Goal: Task Accomplishment & Management: Complete application form

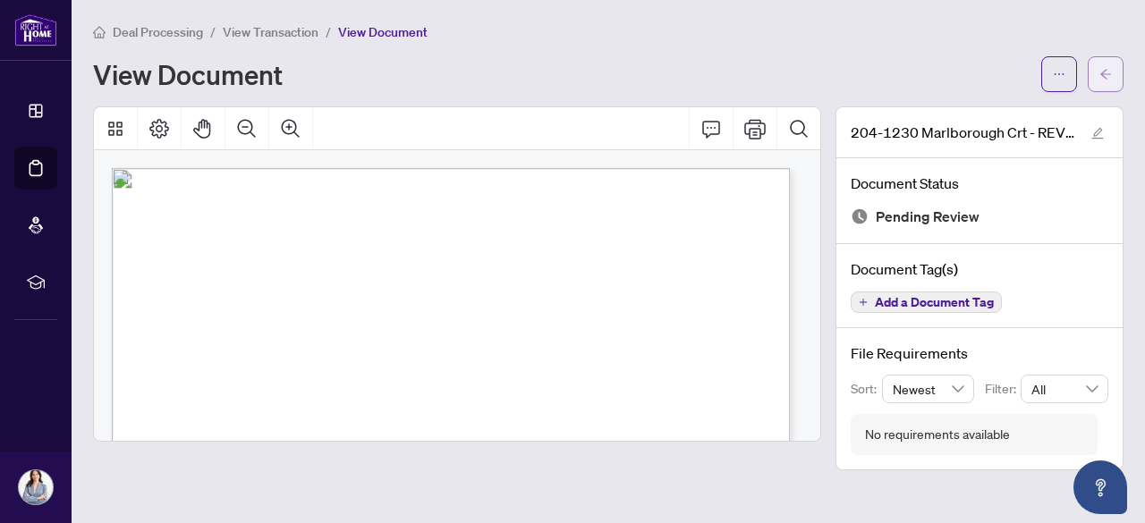
click at [1110, 76] on icon "arrow-left" at bounding box center [1105, 74] width 13 height 13
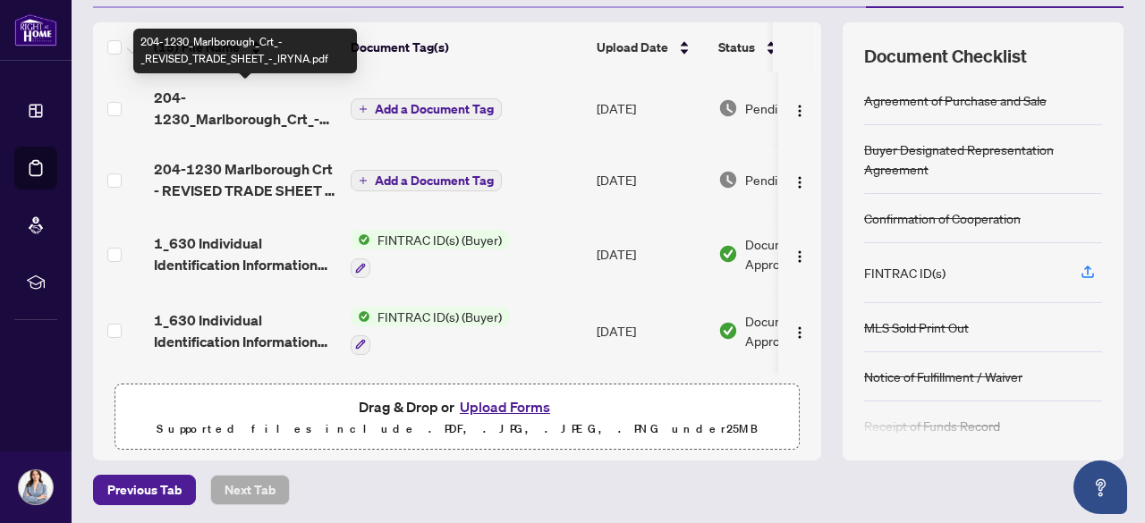
click at [258, 110] on span "204-1230_Marlborough_Crt_-_REVISED_TRADE_SHEET_-_IRYNA.pdf" at bounding box center [245, 108] width 182 height 43
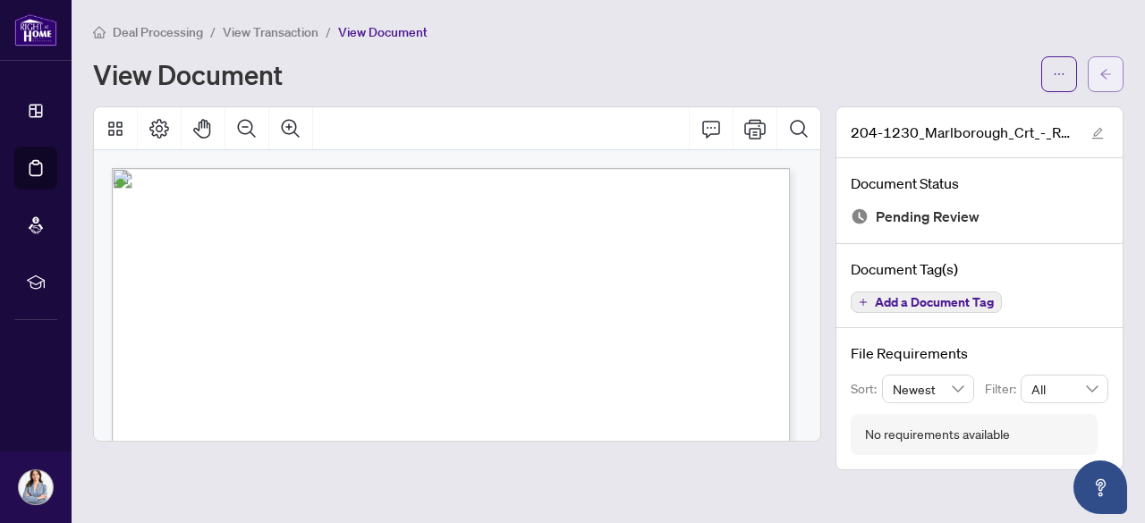
click at [1100, 74] on icon "arrow-left" at bounding box center [1105, 74] width 13 height 13
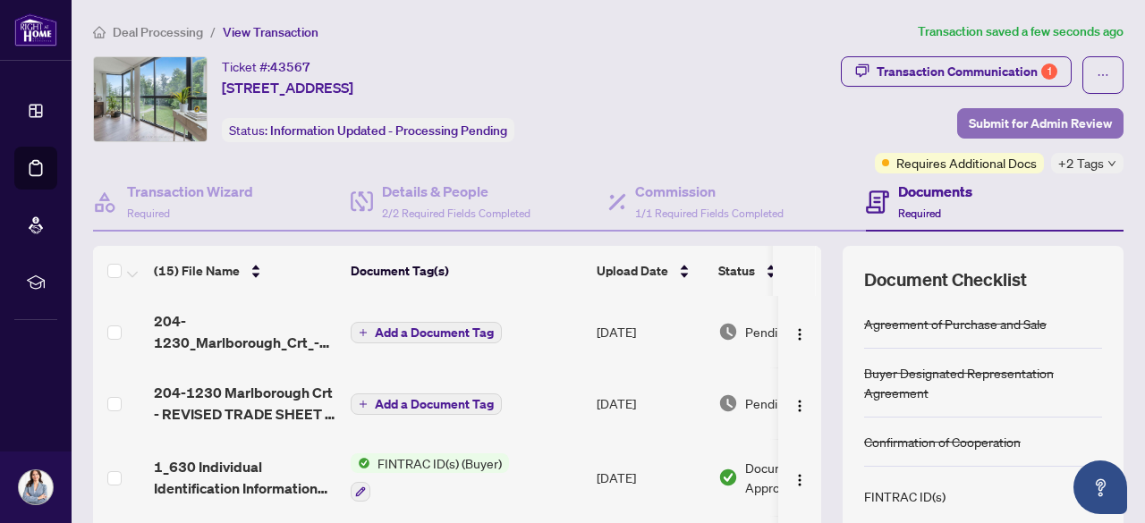
click at [1009, 125] on span "Submit for Admin Review" at bounding box center [1040, 123] width 143 height 29
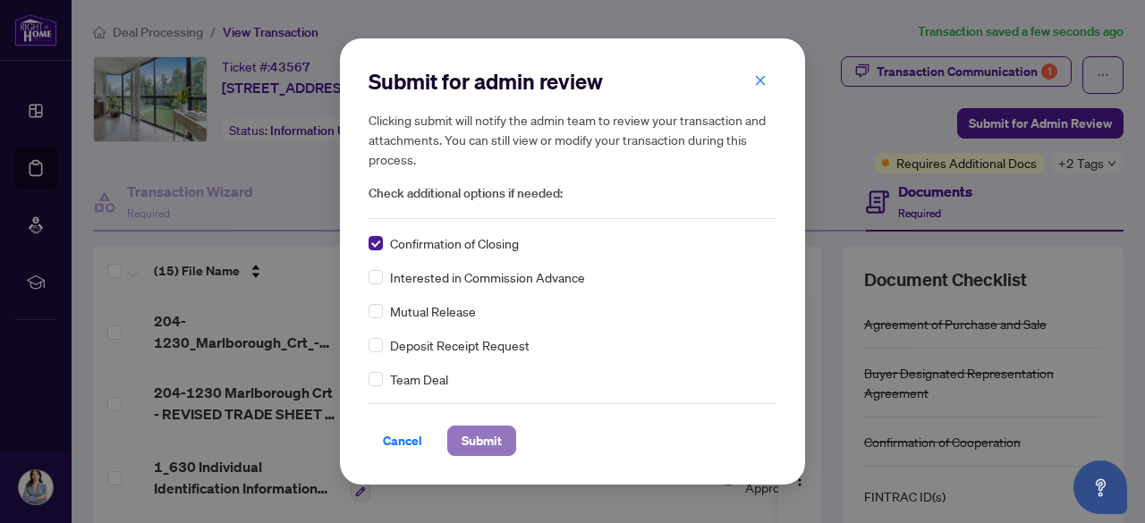
click at [492, 445] on span "Submit" at bounding box center [481, 441] width 40 height 29
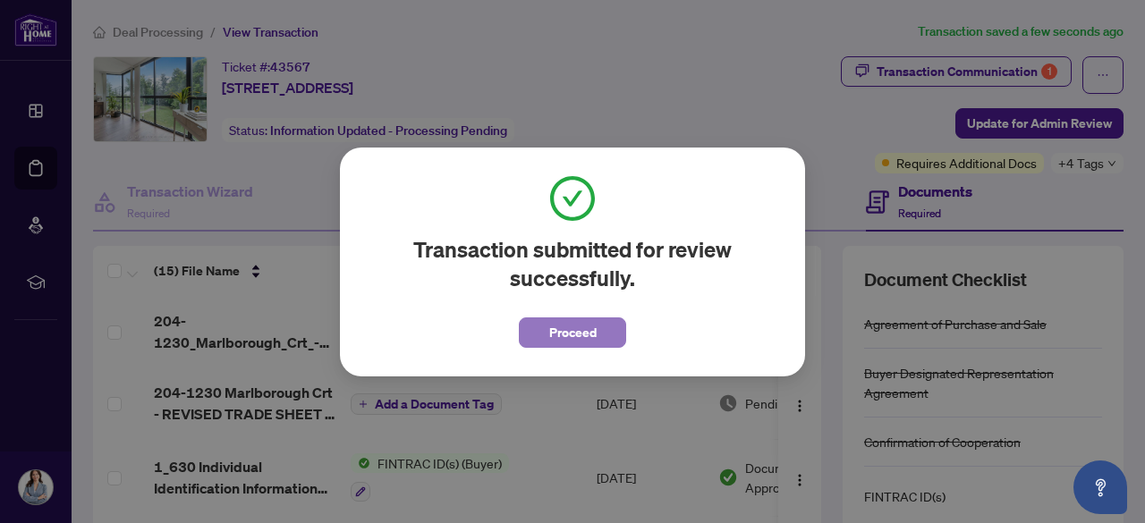
click at [601, 334] on button "Proceed" at bounding box center [572, 332] width 107 height 30
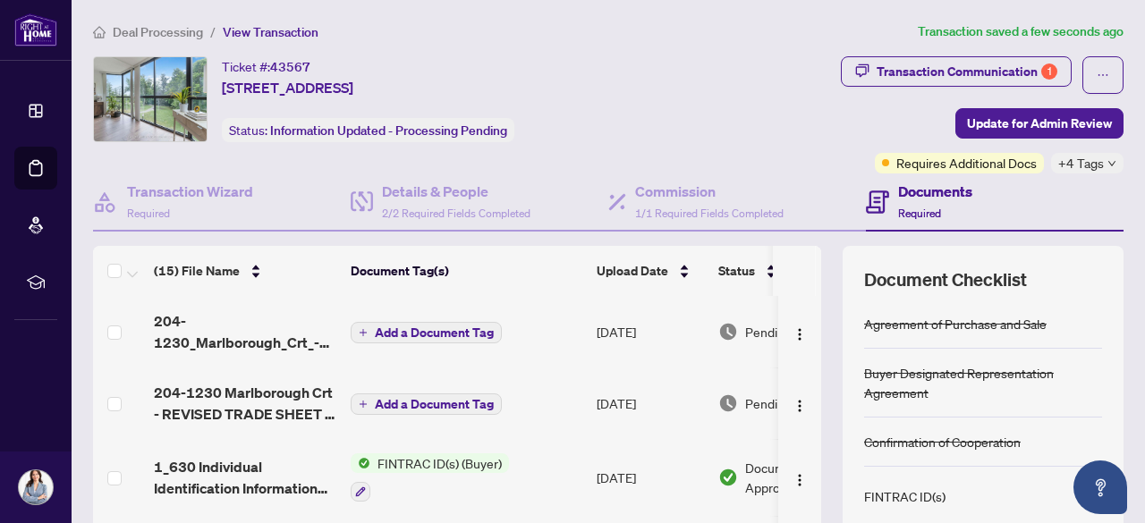
click at [184, 33] on span "Deal Processing" at bounding box center [158, 32] width 90 height 16
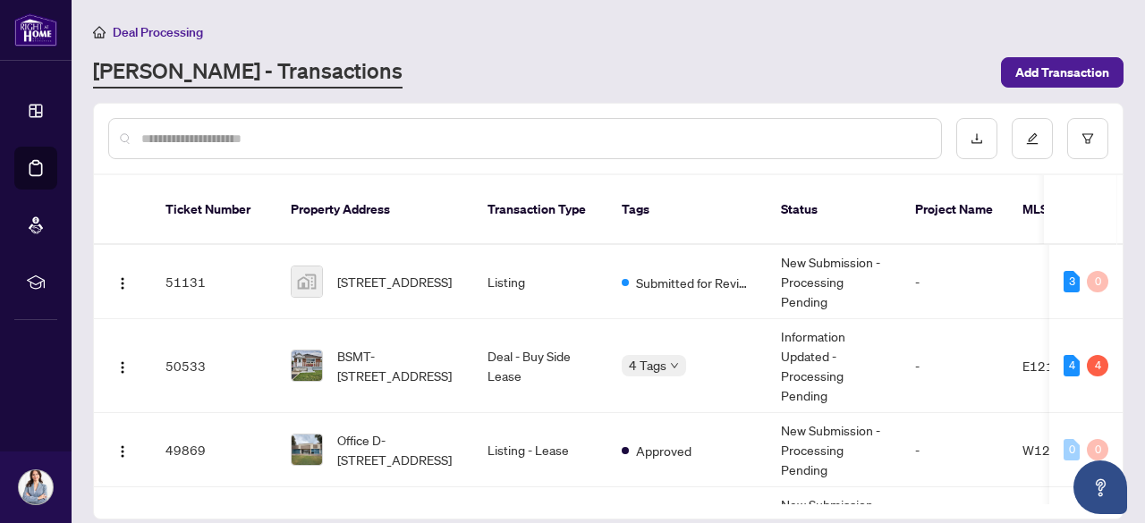
click at [329, 133] on input "text" at bounding box center [533, 139] width 785 height 20
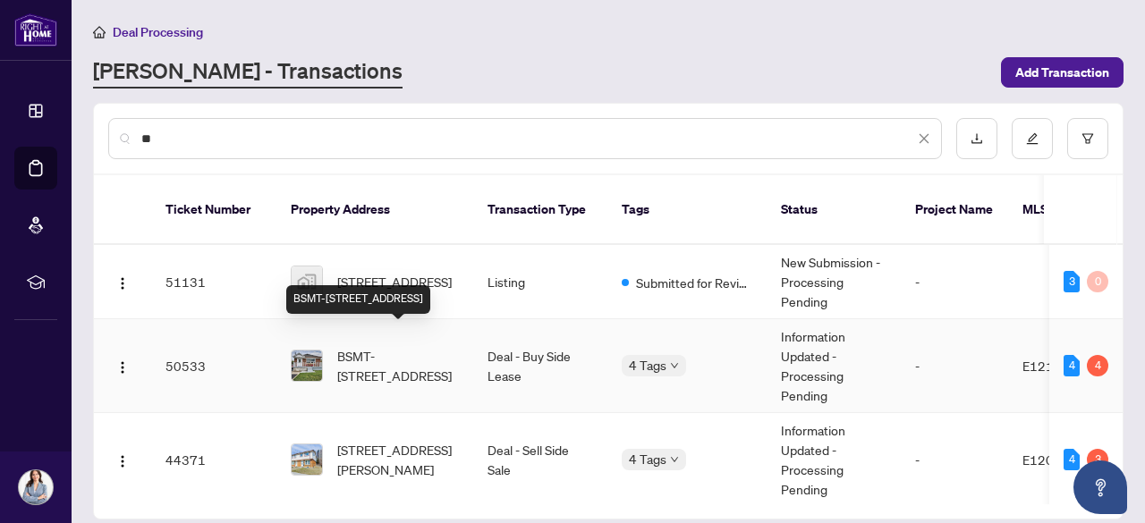
type input "**"
click at [417, 346] on span "BSMT-[STREET_ADDRESS]" at bounding box center [398, 365] width 122 height 39
